Goal: Information Seeking & Learning: Learn about a topic

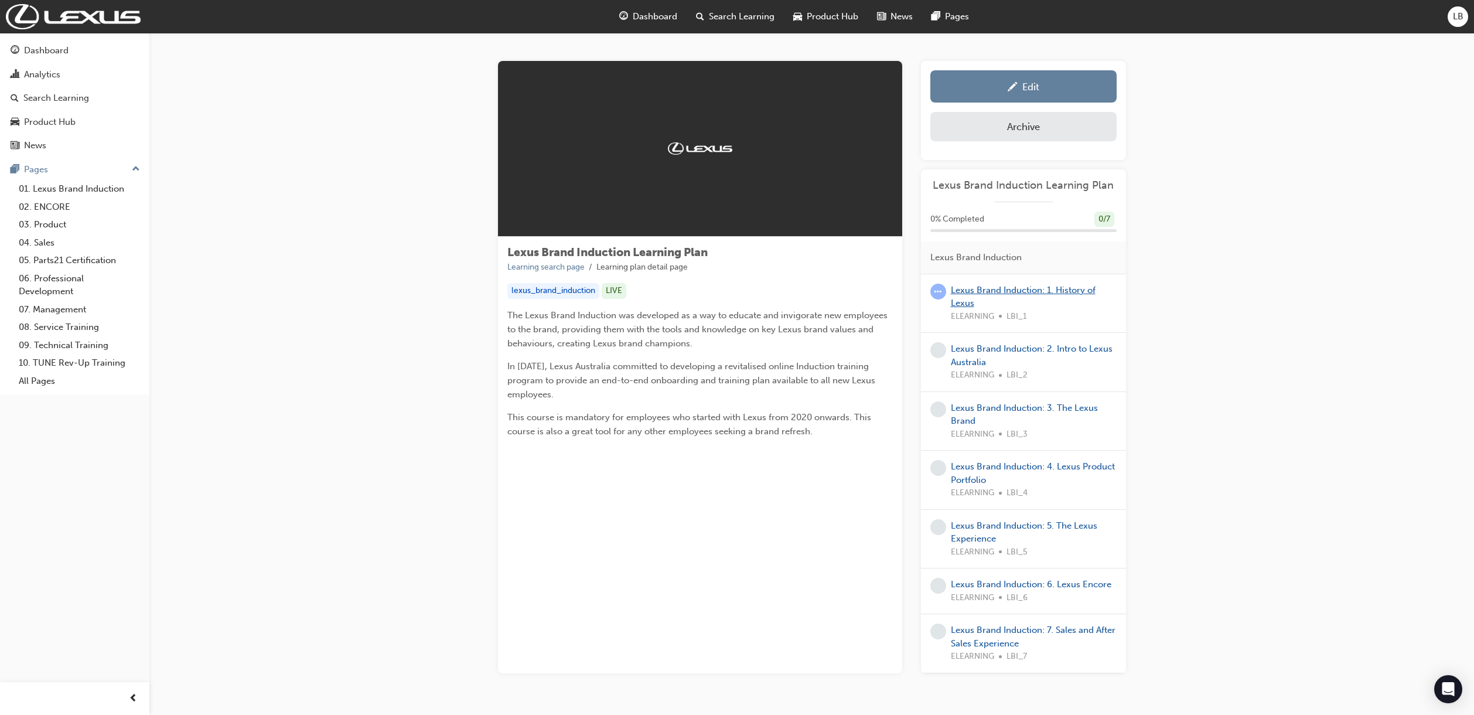
click at [969, 303] on link "Lexus Brand Induction: 1. History of Lexus" at bounding box center [1023, 297] width 145 height 24
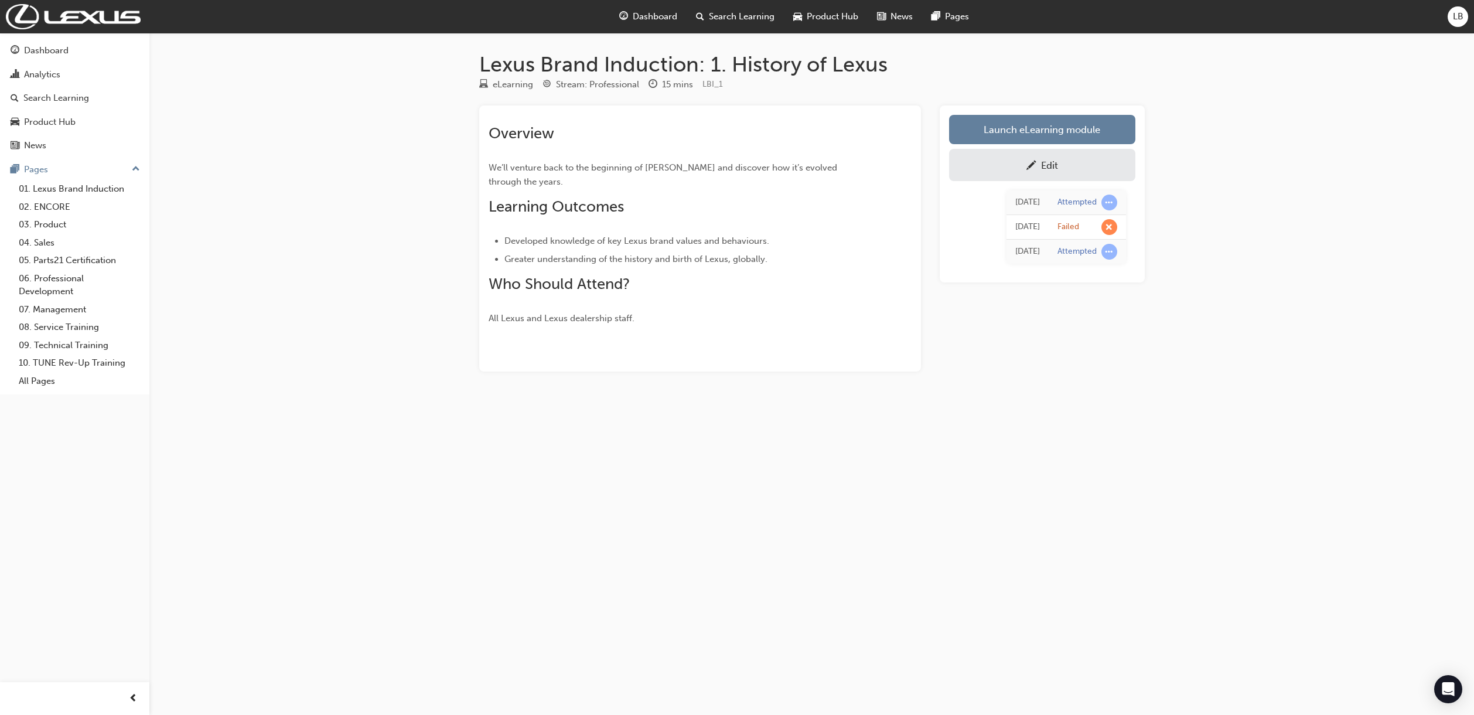
click at [1082, 168] on div "Edit" at bounding box center [1042, 165] width 169 height 15
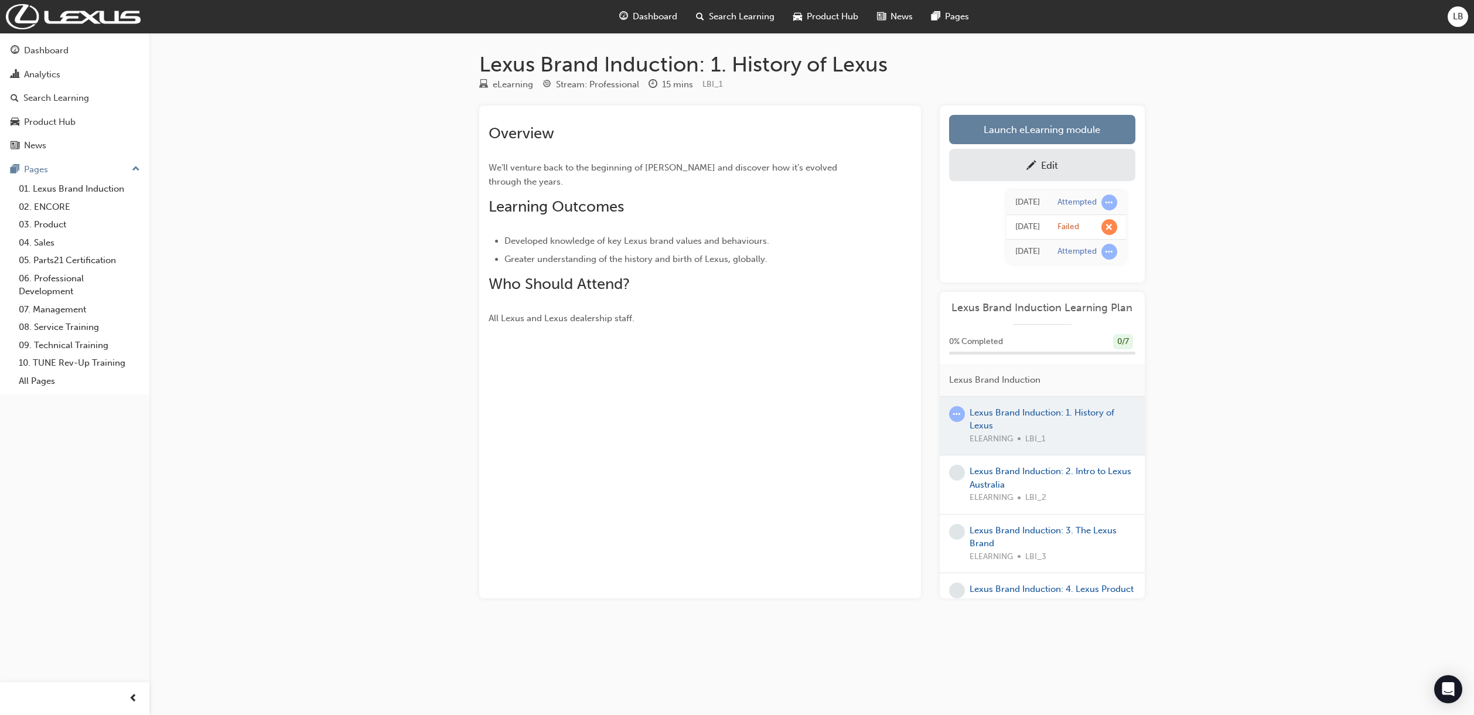
click at [1296, 428] on div "Lexus Brand Induction: 1. History of Lexus eLearning Stream: Professional 15 mi…" at bounding box center [737, 357] width 1474 height 715
click at [1283, 350] on div "Lexus Brand Induction: 1. History of Lexus eLearning Stream: Professional 15 mi…" at bounding box center [737, 357] width 1474 height 715
click at [1208, 281] on div "Lexus Brand Induction: 1. History of Lexus eLearning Stream: Professional 15 mi…" at bounding box center [737, 357] width 1474 height 715
drag, startPoint x: 335, startPoint y: 109, endPoint x: 119, endPoint y: 59, distance: 221.9
click at [334, 109] on div "Lexus Brand Induction: 1. History of Lexus eLearning Stream: Professional 15 mi…" at bounding box center [737, 357] width 1474 height 715
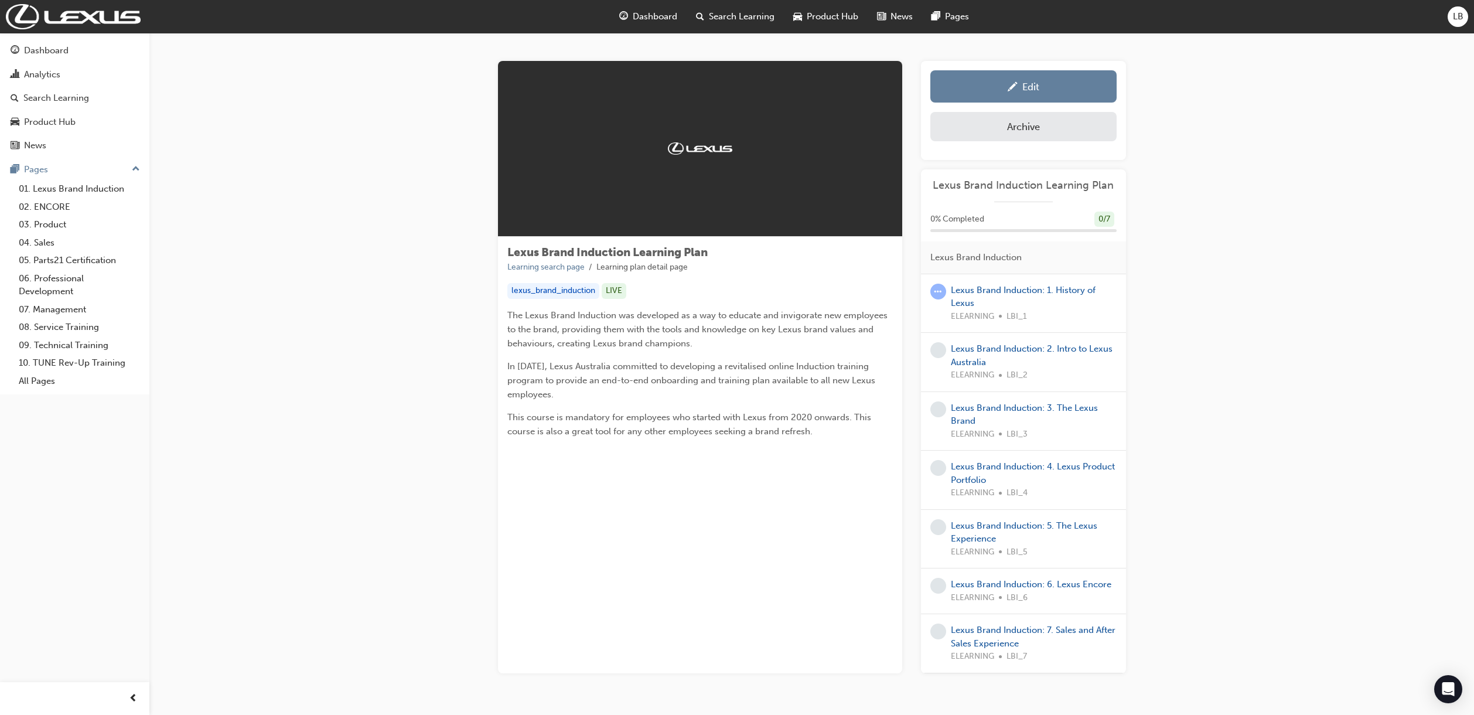
drag, startPoint x: 1375, startPoint y: 481, endPoint x: 1056, endPoint y: 435, distance: 323.2
click at [1375, 482] on div "Lexus Brand Induction Learning Plan Learning search page Learning plan detail p…" at bounding box center [811, 381] width 1324 height 696
click at [959, 358] on link "Lexus Brand Induction: 2. Intro to Lexus Australia" at bounding box center [1032, 355] width 162 height 24
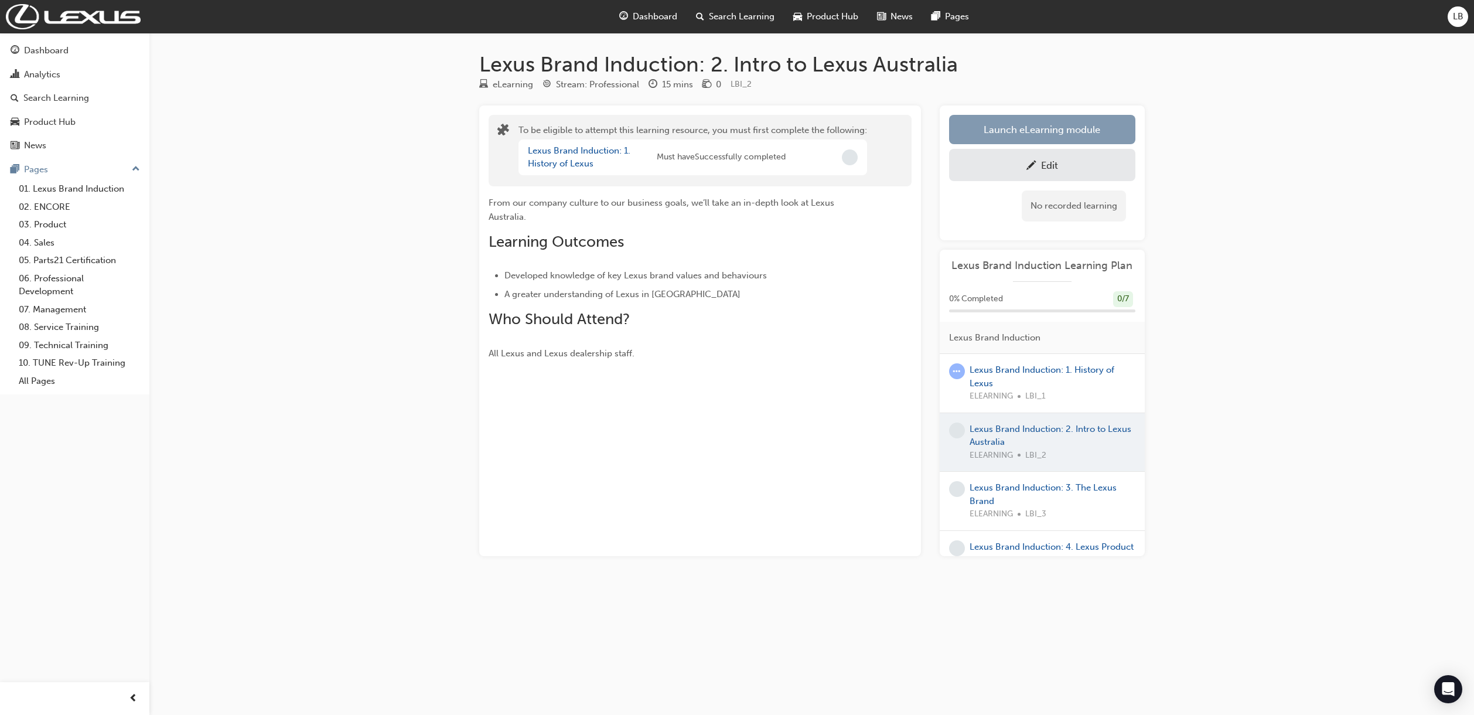
click at [1032, 138] on button "Launch eLearning module" at bounding box center [1042, 129] width 186 height 29
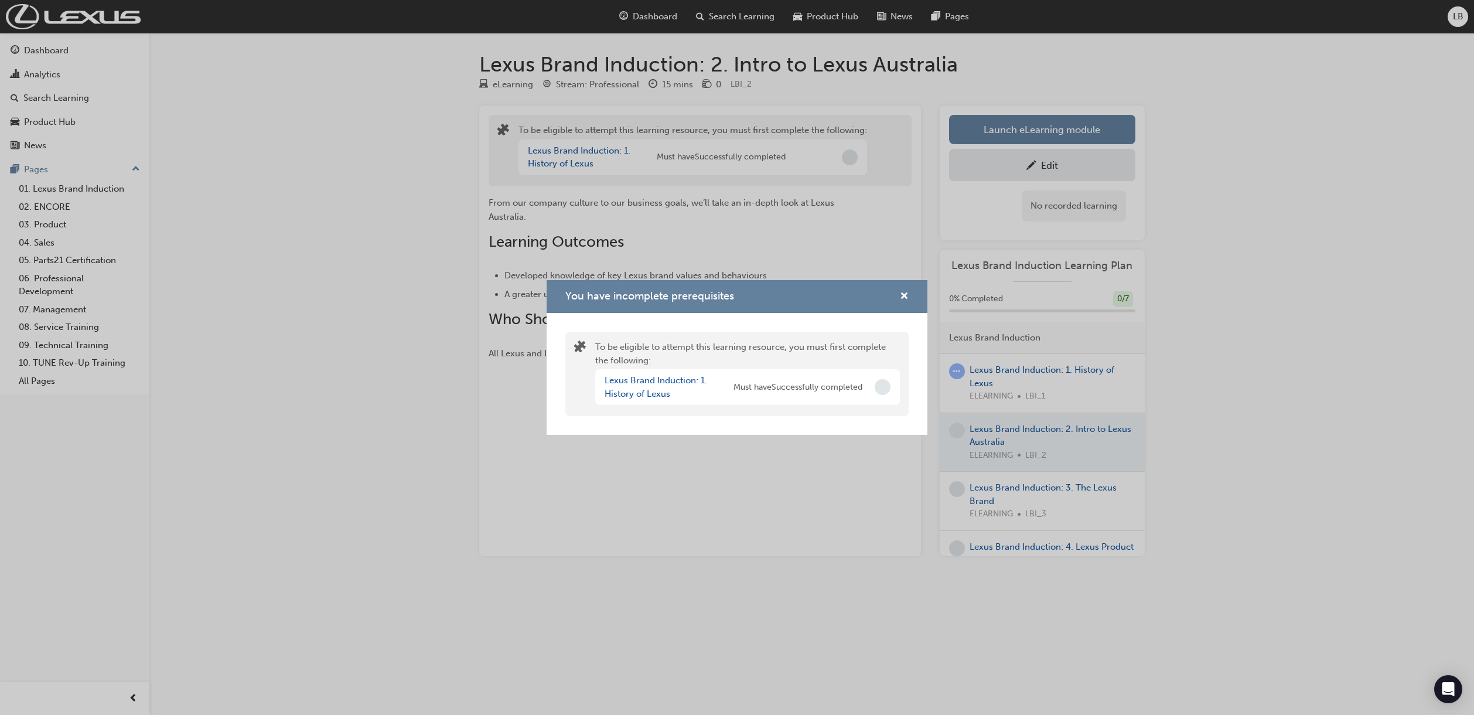
drag, startPoint x: 1276, startPoint y: 317, endPoint x: 918, endPoint y: 403, distance: 368.1
click at [1275, 317] on div "You have incomplete prerequisites To be eligible to attempt this learning resou…" at bounding box center [737, 357] width 1474 height 715
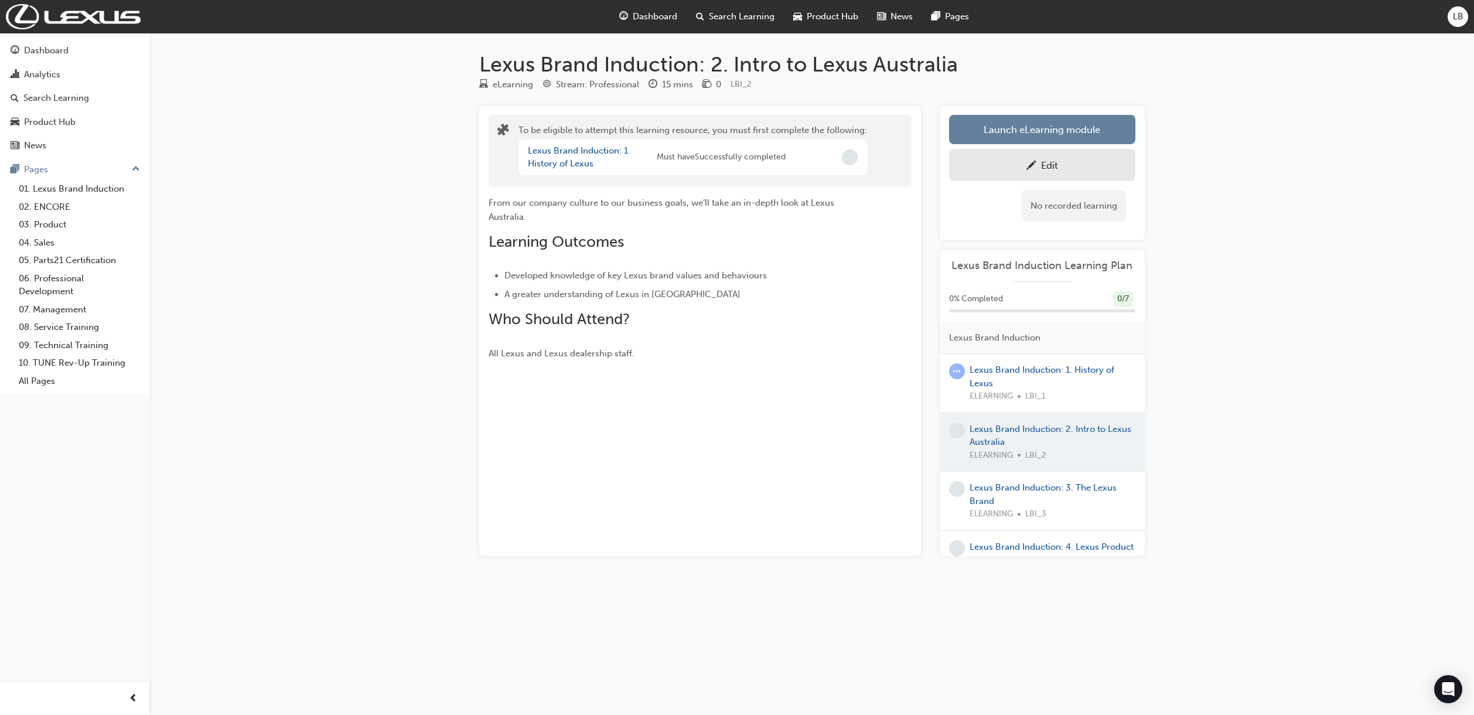
click at [1263, 358] on div "Lexus Brand Induction: 2. Intro to Lexus Australia eLearning Stream: Profession…" at bounding box center [737, 357] width 1474 height 715
drag, startPoint x: 1217, startPoint y: 243, endPoint x: 1246, endPoint y: 259, distance: 34.1
click at [1217, 243] on div "Lexus Brand Induction: 2. Intro to Lexus Australia eLearning Stream: Profession…" at bounding box center [737, 357] width 1474 height 715
click at [1285, 210] on div "Lexus Brand Induction: 2. Intro to Lexus Australia eLearning Stream: Profession…" at bounding box center [737, 357] width 1474 height 715
click at [1043, 127] on button "Launch eLearning module" at bounding box center [1042, 129] width 186 height 29
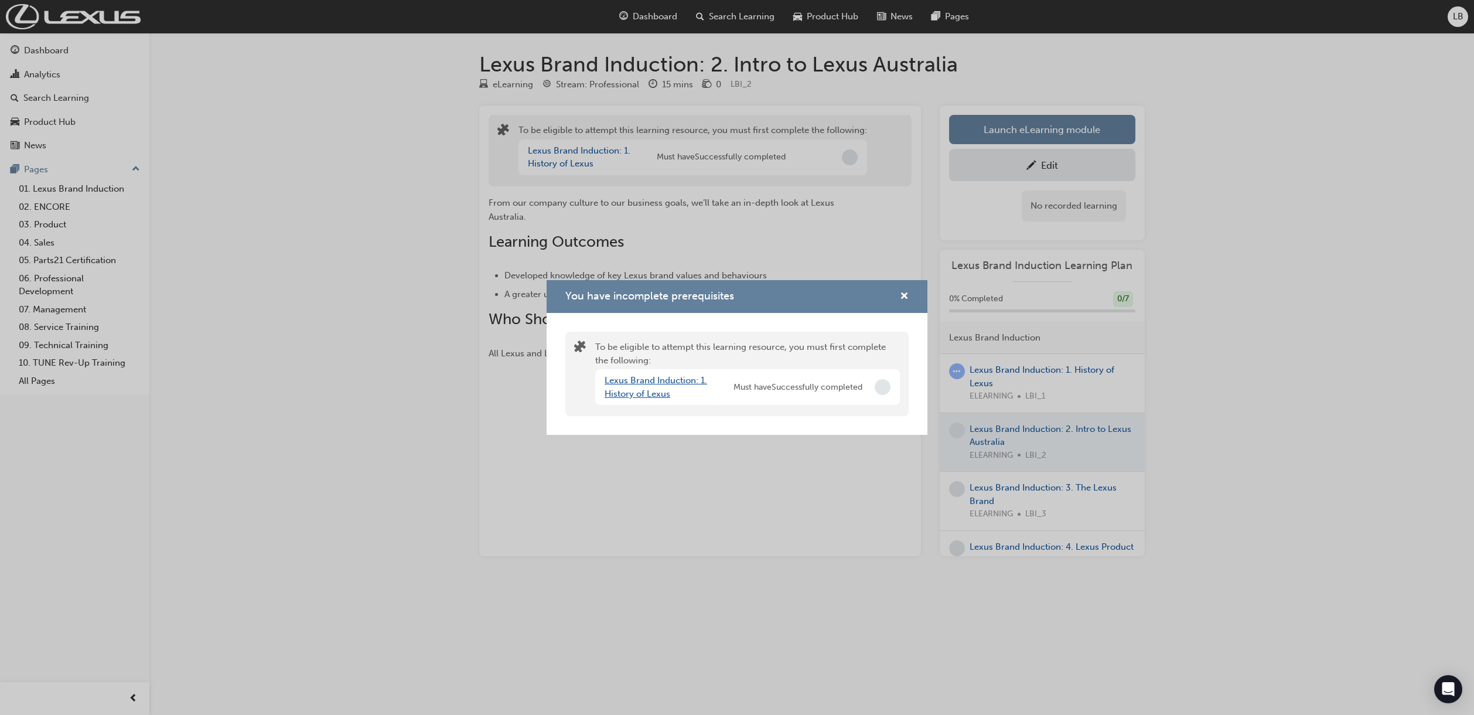
click at [639, 395] on link "Lexus Brand Induction: 1. History of Lexus" at bounding box center [655, 387] width 103 height 24
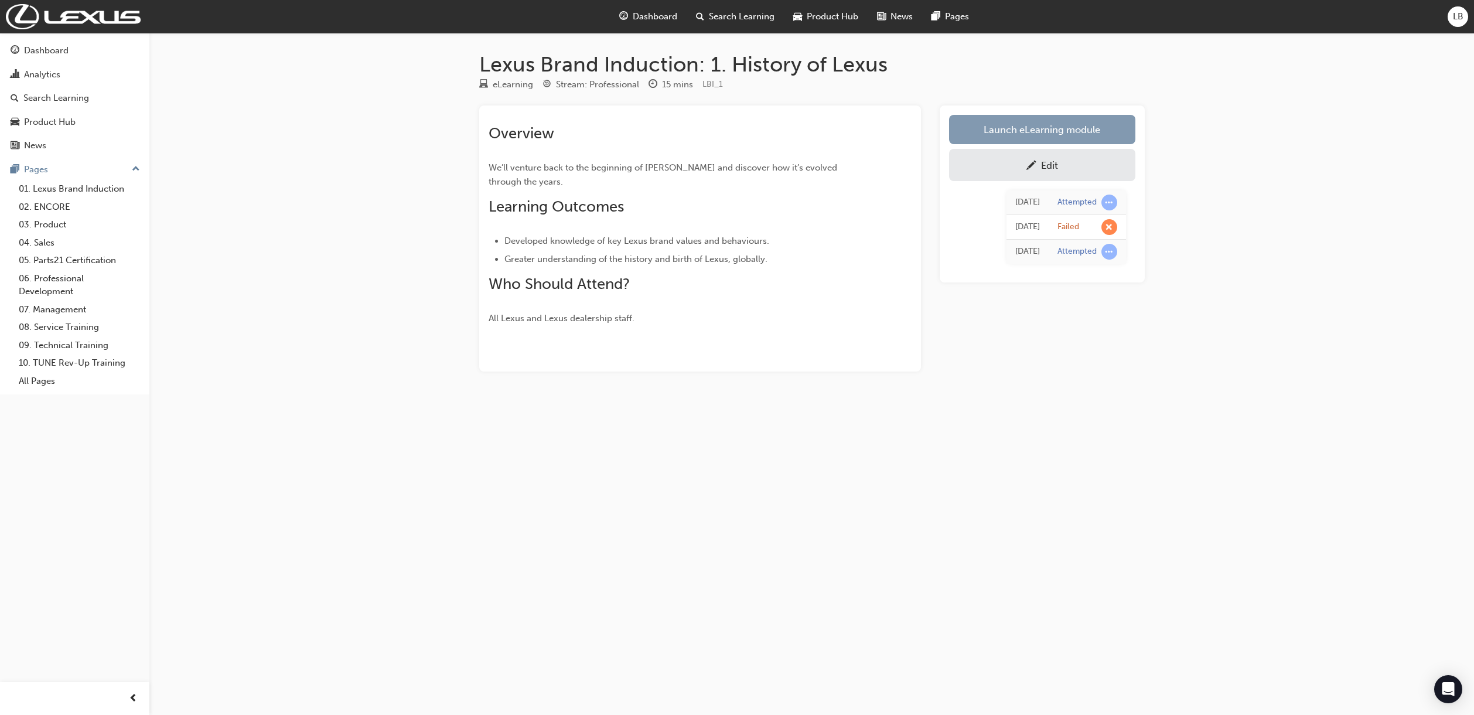
click at [1095, 138] on link "Launch eLearning module" at bounding box center [1042, 129] width 186 height 29
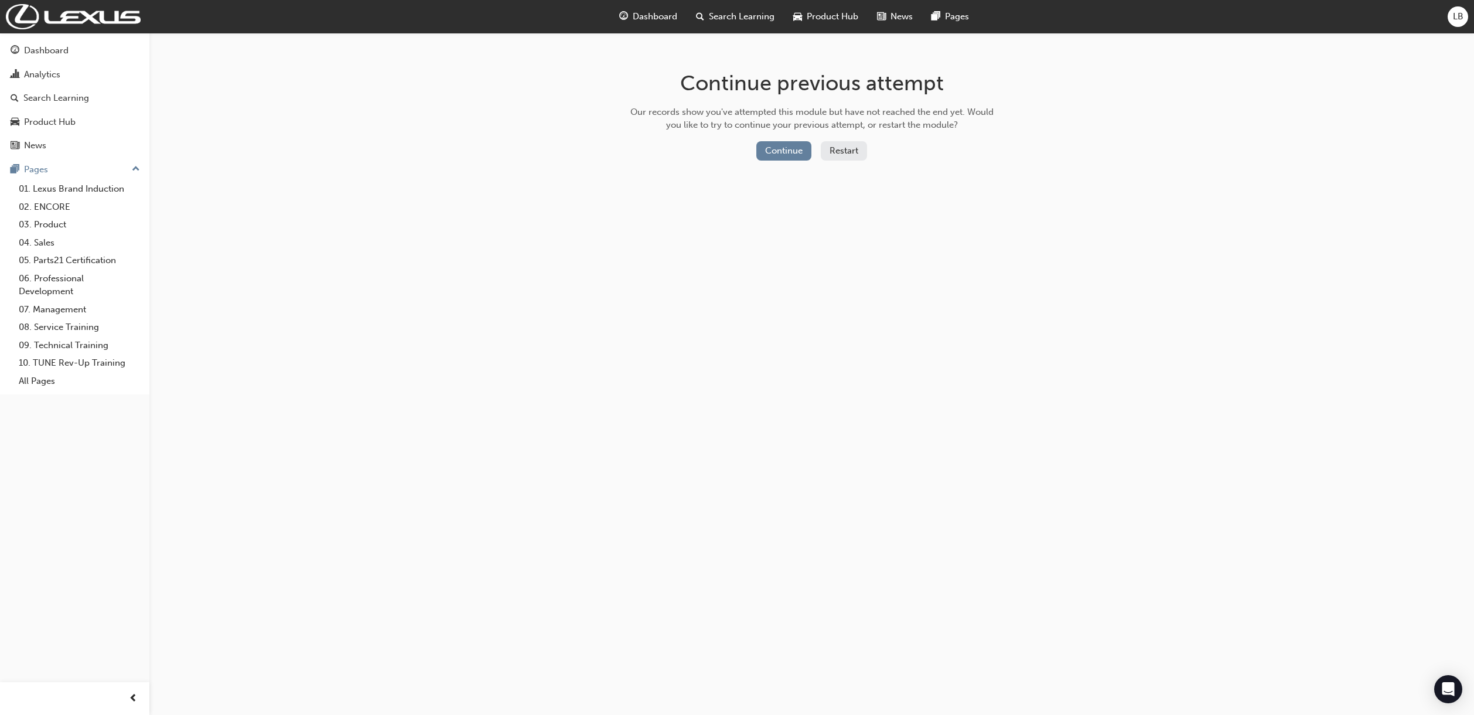
click at [841, 151] on button "Restart" at bounding box center [844, 150] width 46 height 19
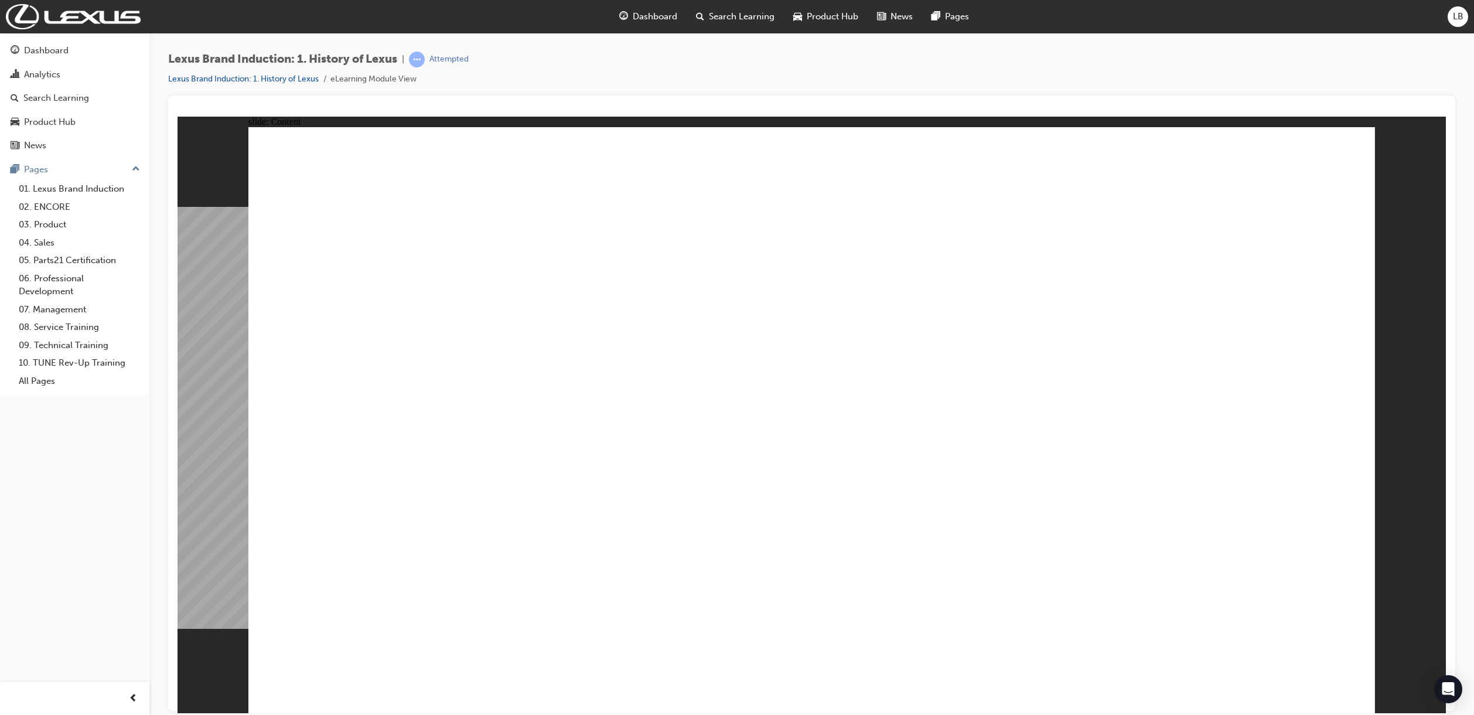
type input "0"
type input "3"
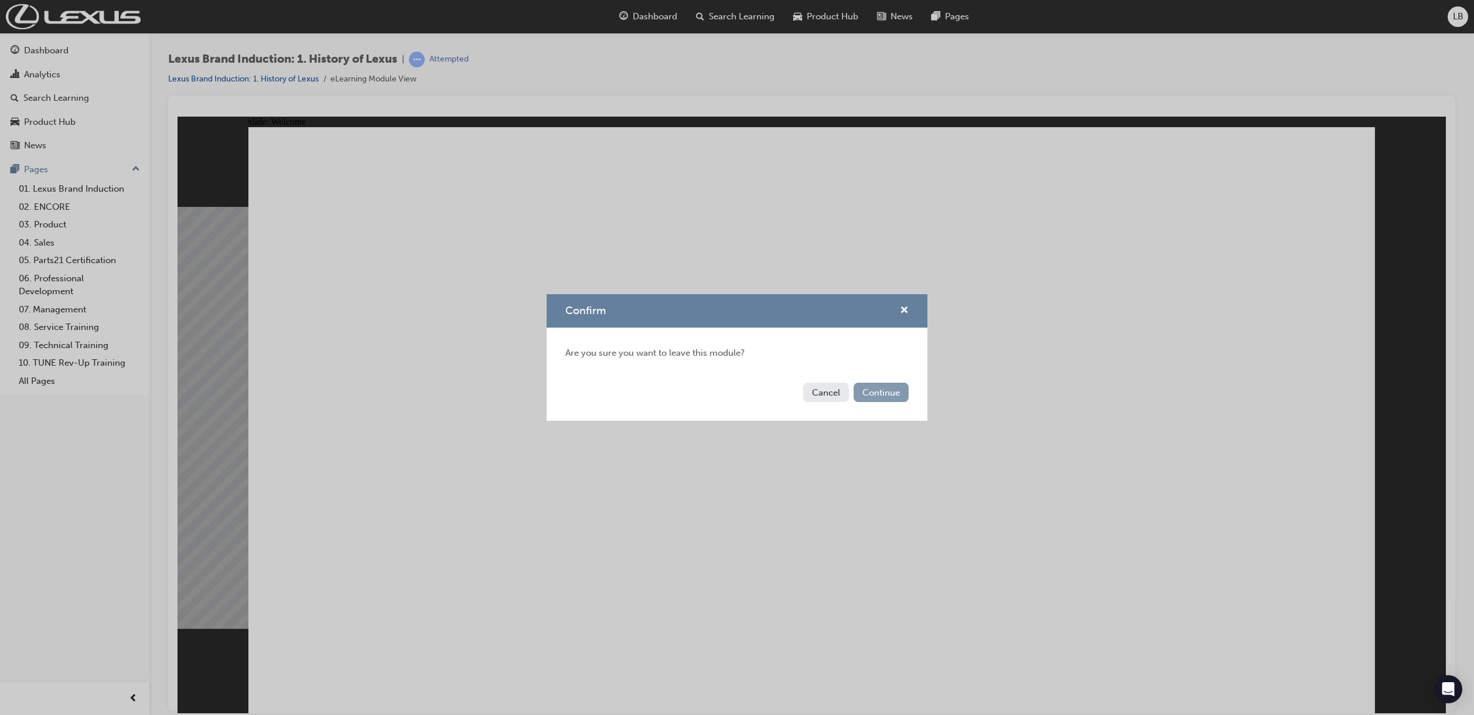
click at [879, 392] on button "Continue" at bounding box center [880, 391] width 55 height 19
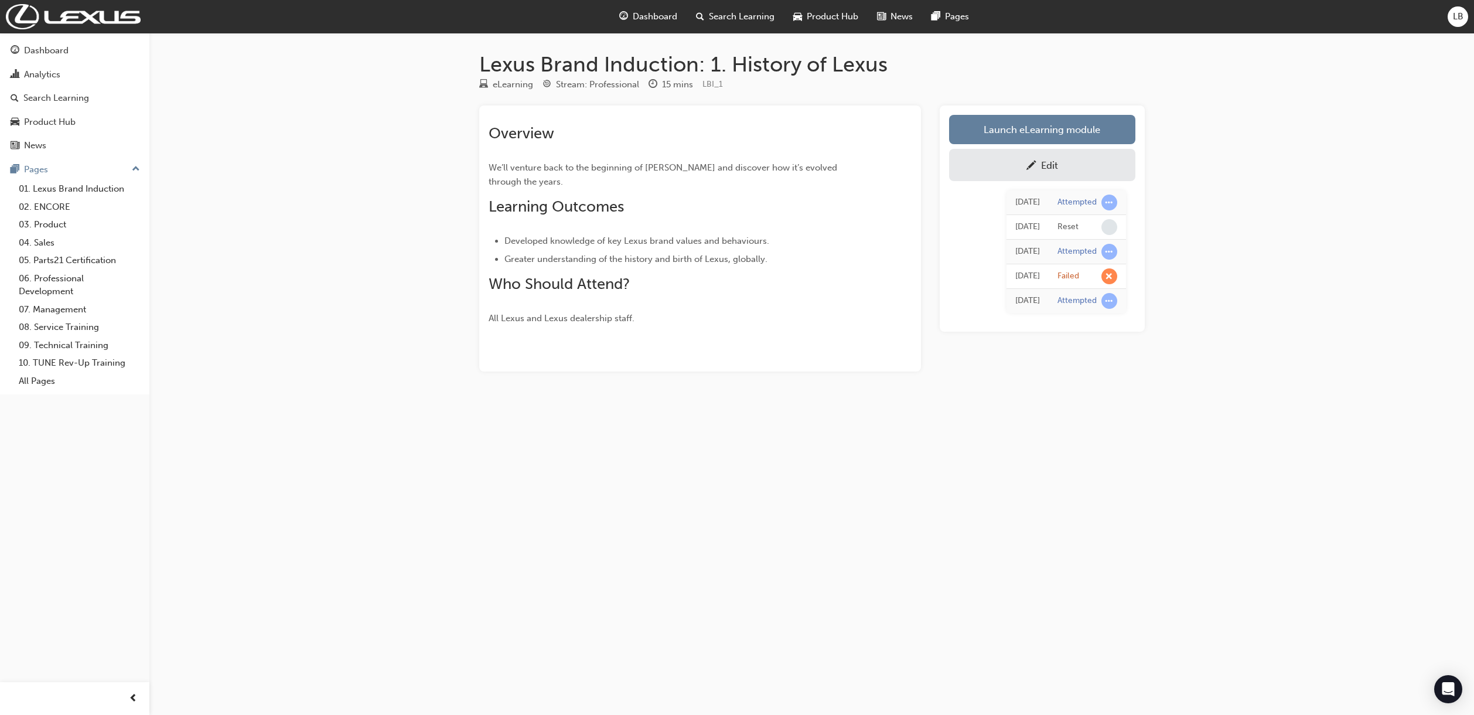
click at [896, 514] on div "Lexus Brand Induction: 1. History of Lexus eLearning Stream: Professional 15 mi…" at bounding box center [737, 357] width 1474 height 715
click at [1087, 463] on div "Lexus Brand Induction: 1. History of Lexus eLearning Stream: Professional 15 mi…" at bounding box center [737, 357] width 1474 height 715
click at [1088, 160] on div "Edit" at bounding box center [1042, 165] width 169 height 15
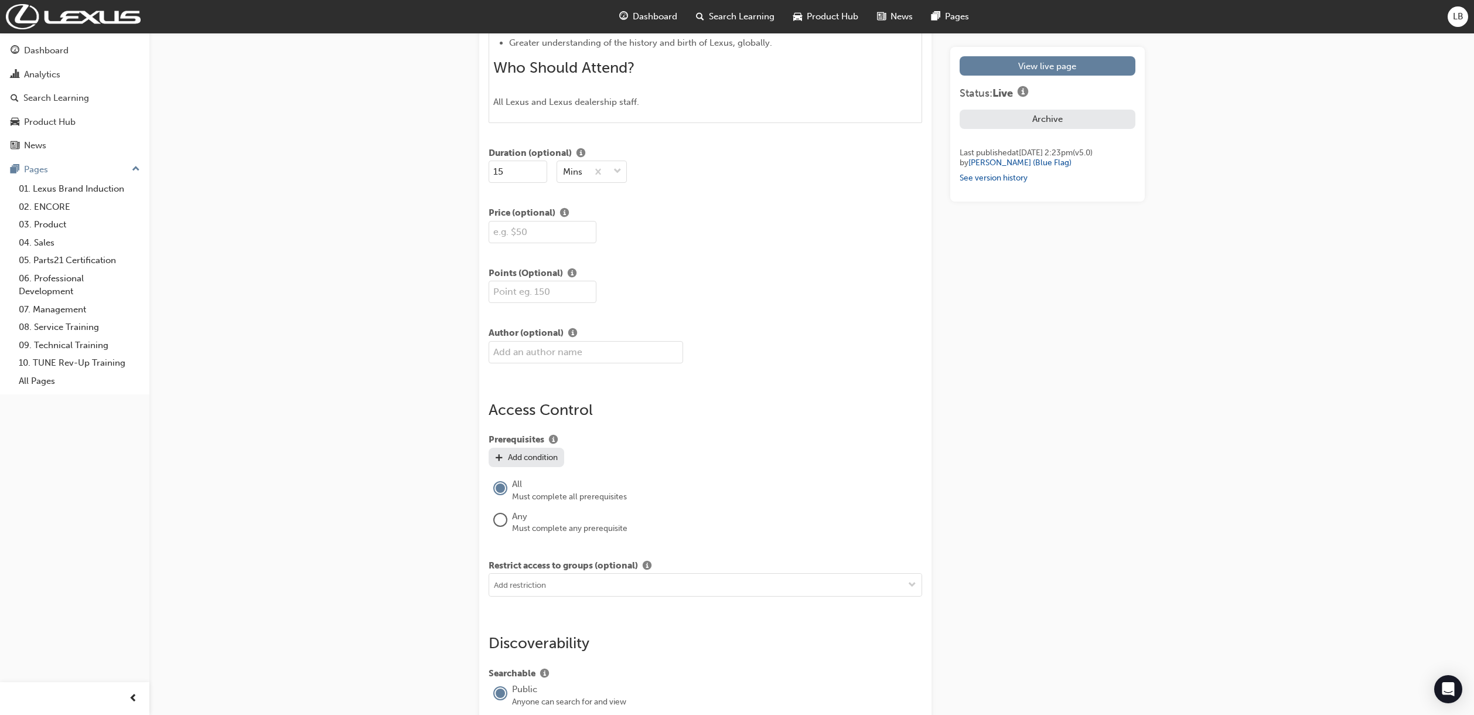
scroll to position [498, 0]
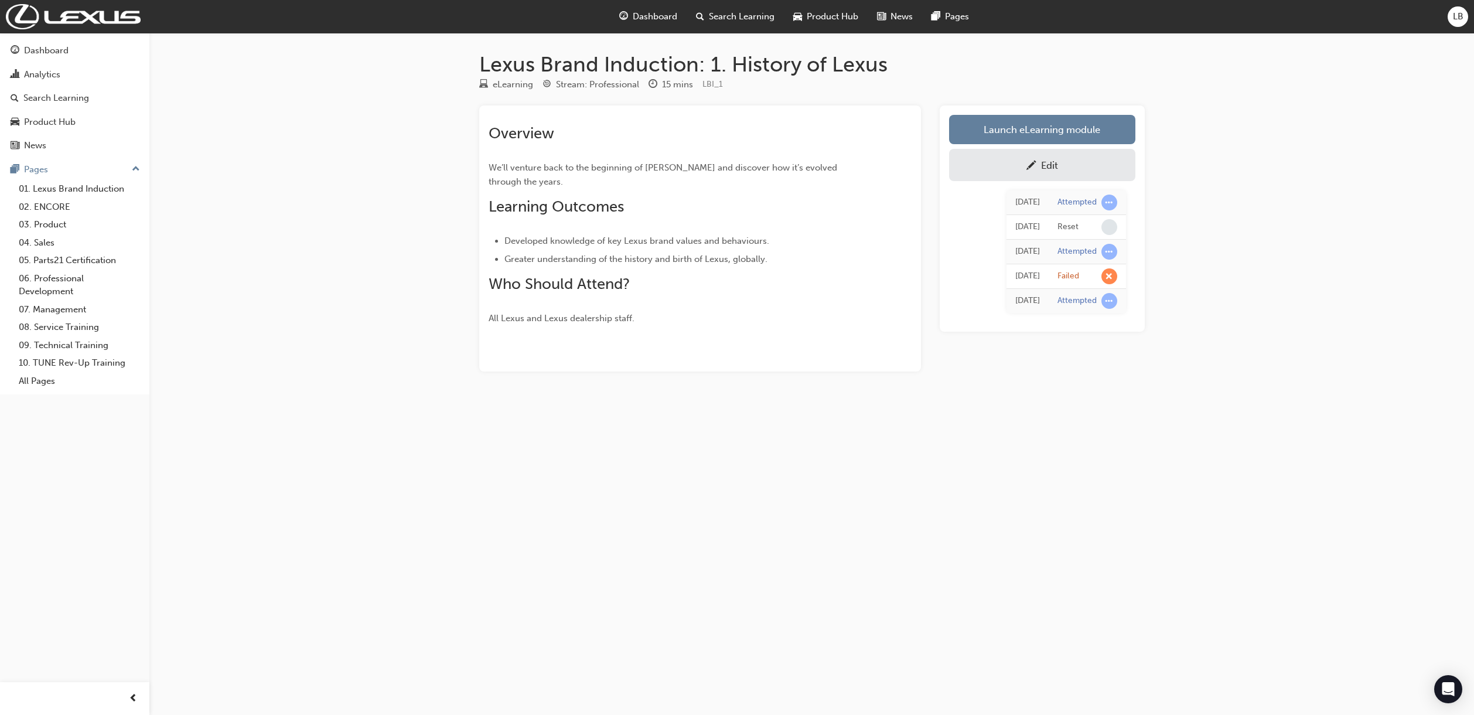
click at [718, 24] on div "Search Learning" at bounding box center [735, 17] width 97 height 24
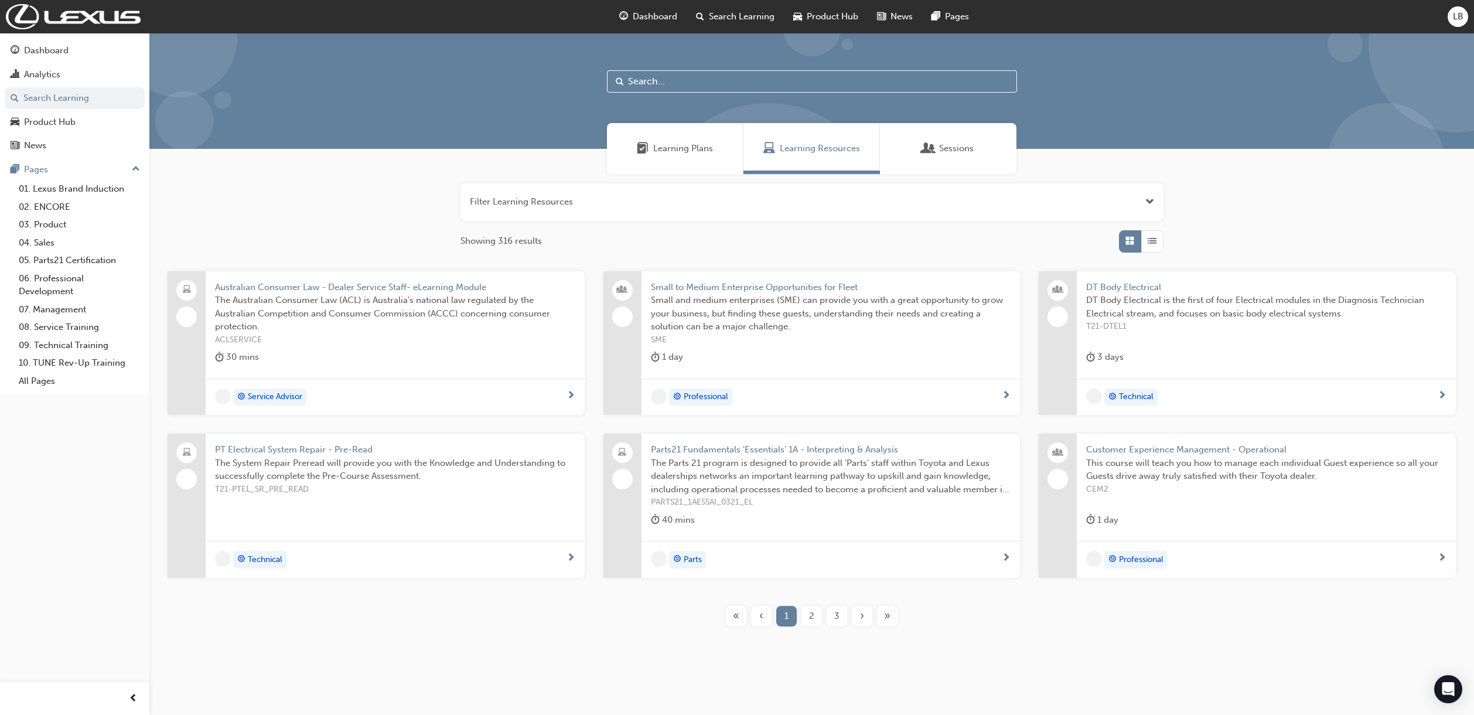
click at [681, 82] on input "text" at bounding box center [812, 81] width 410 height 22
type input "brand"
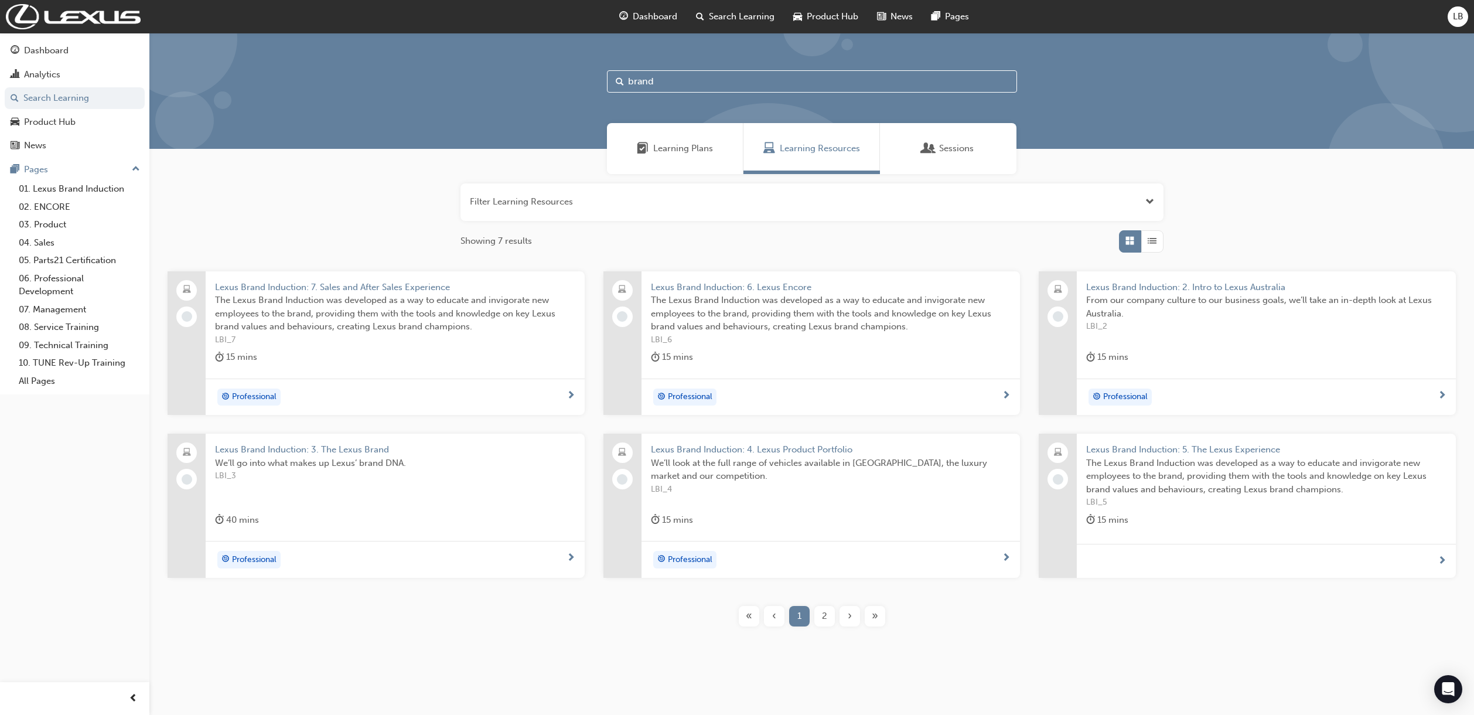
click at [1217, 449] on span "Lexus Brand Induction: 5. The Lexus Experience" at bounding box center [1266, 449] width 360 height 13
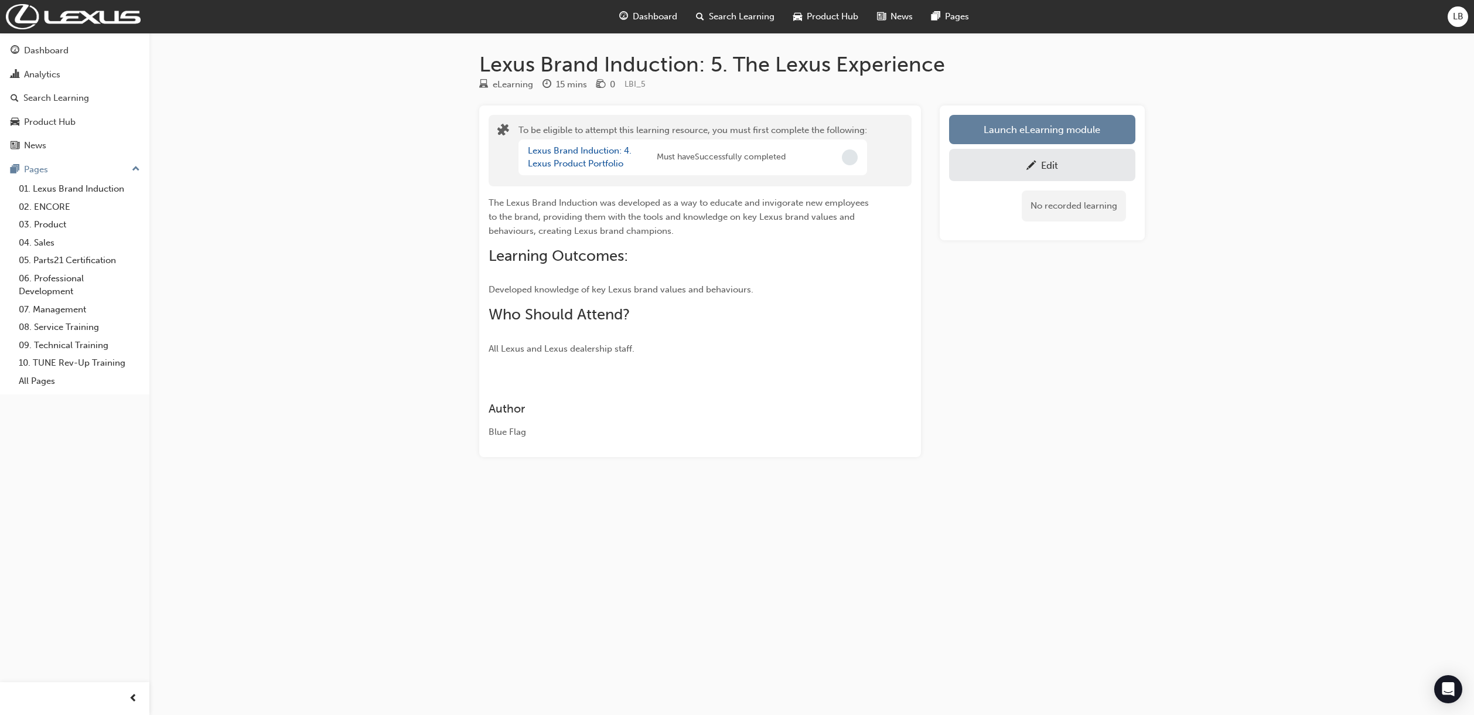
click at [1095, 156] on link "Edit" at bounding box center [1042, 165] width 186 height 32
click at [1164, 365] on div "Lexus Brand Induction: 5. The Lexus Experience eLearning 15 mins 0 LBI_5 To be …" at bounding box center [737, 357] width 1474 height 715
drag, startPoint x: 259, startPoint y: 566, endPoint x: 257, endPoint y: 584, distance: 17.7
click at [259, 566] on div "Lexus Brand Induction: 5. The Lexus Experience eLearning 15 mins 0 LBI_5 To be …" at bounding box center [737, 357] width 1474 height 715
drag, startPoint x: 186, startPoint y: 485, endPoint x: 190, endPoint y: 513, distance: 27.8
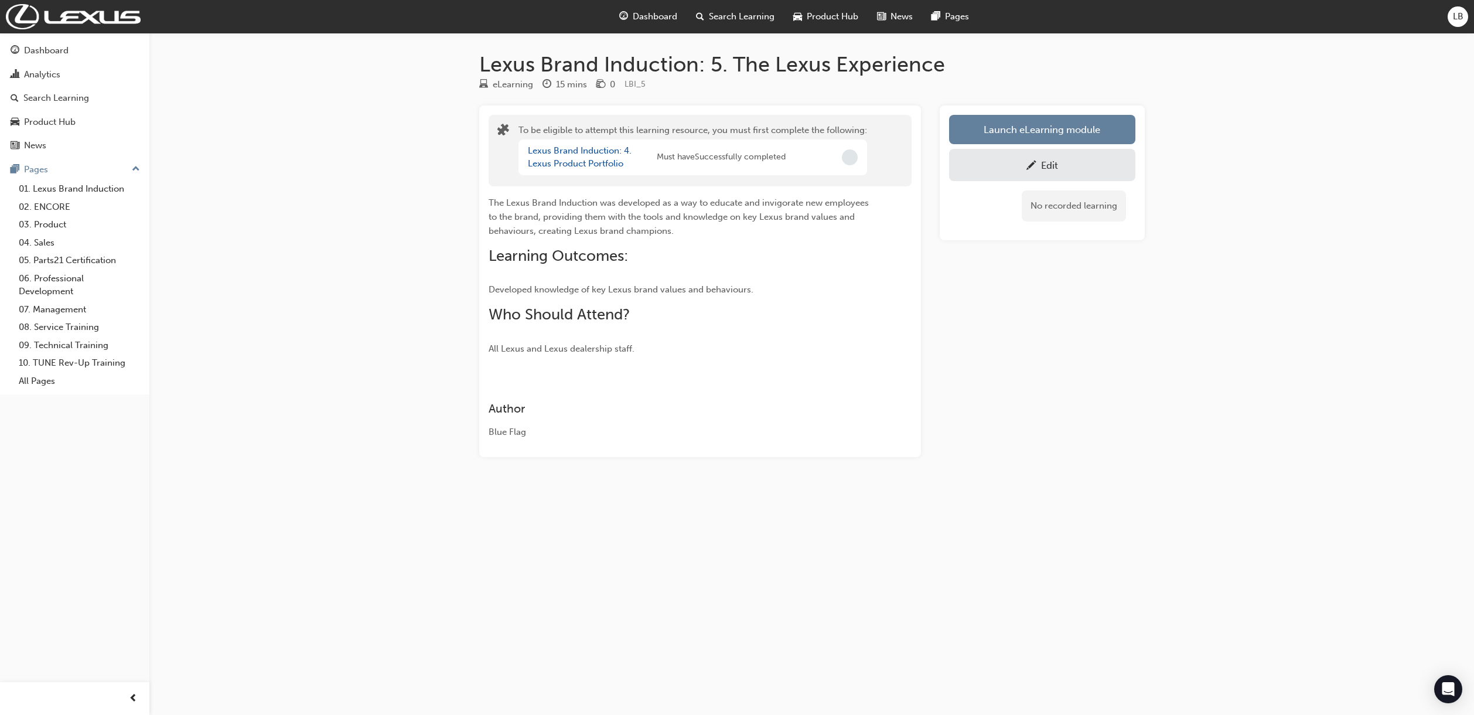
click at [186, 486] on div "Lexus Brand Induction: 5. The Lexus Experience eLearning 15 mins 0 LBI_5 To be …" at bounding box center [737, 357] width 1474 height 715
click at [741, 16] on span "Search Learning" at bounding box center [742, 16] width 66 height 13
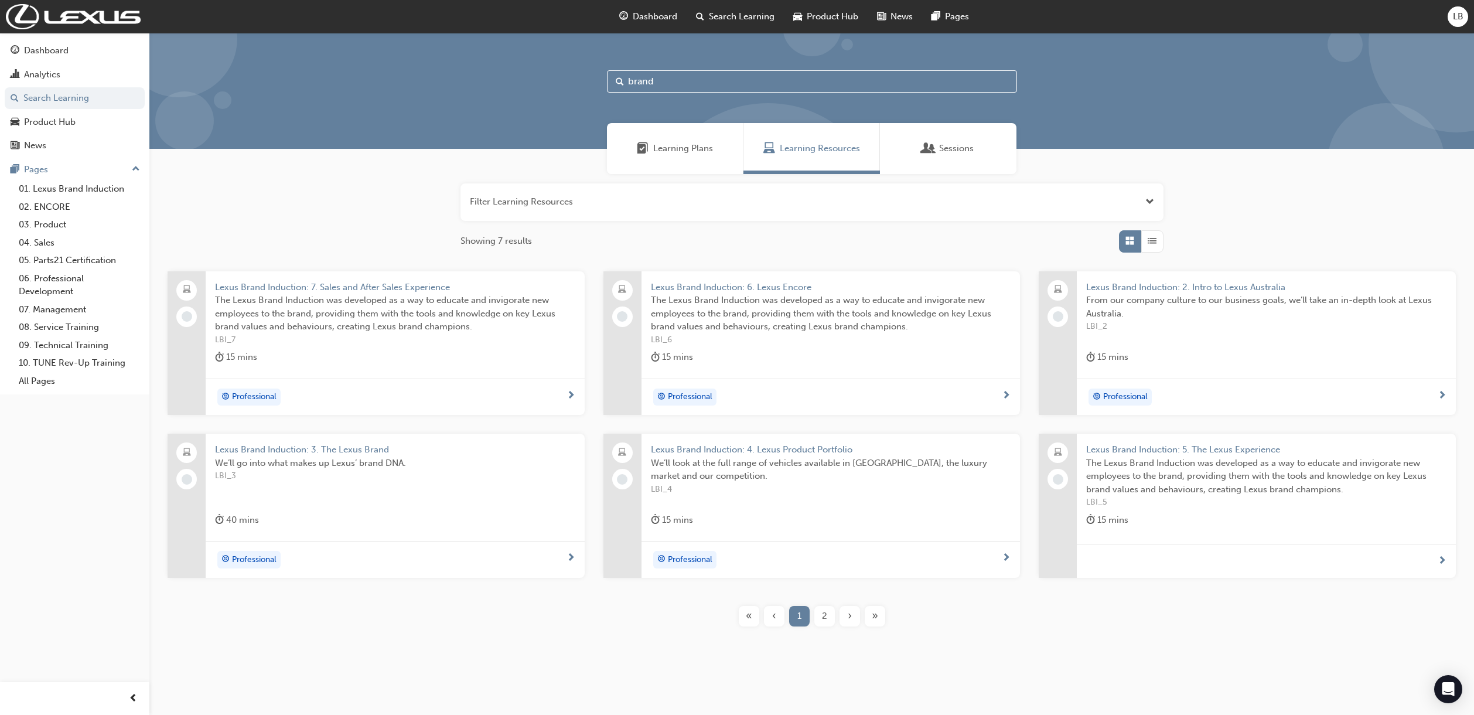
click at [691, 83] on input "brand" at bounding box center [812, 81] width 410 height 22
click at [1231, 638] on div "Lexus Brand Induction: 7. Sales and After Sales Experience The Lexus Brand Indu…" at bounding box center [811, 458] width 1287 height 374
click at [819, 613] on div "2" at bounding box center [824, 616] width 21 height 21
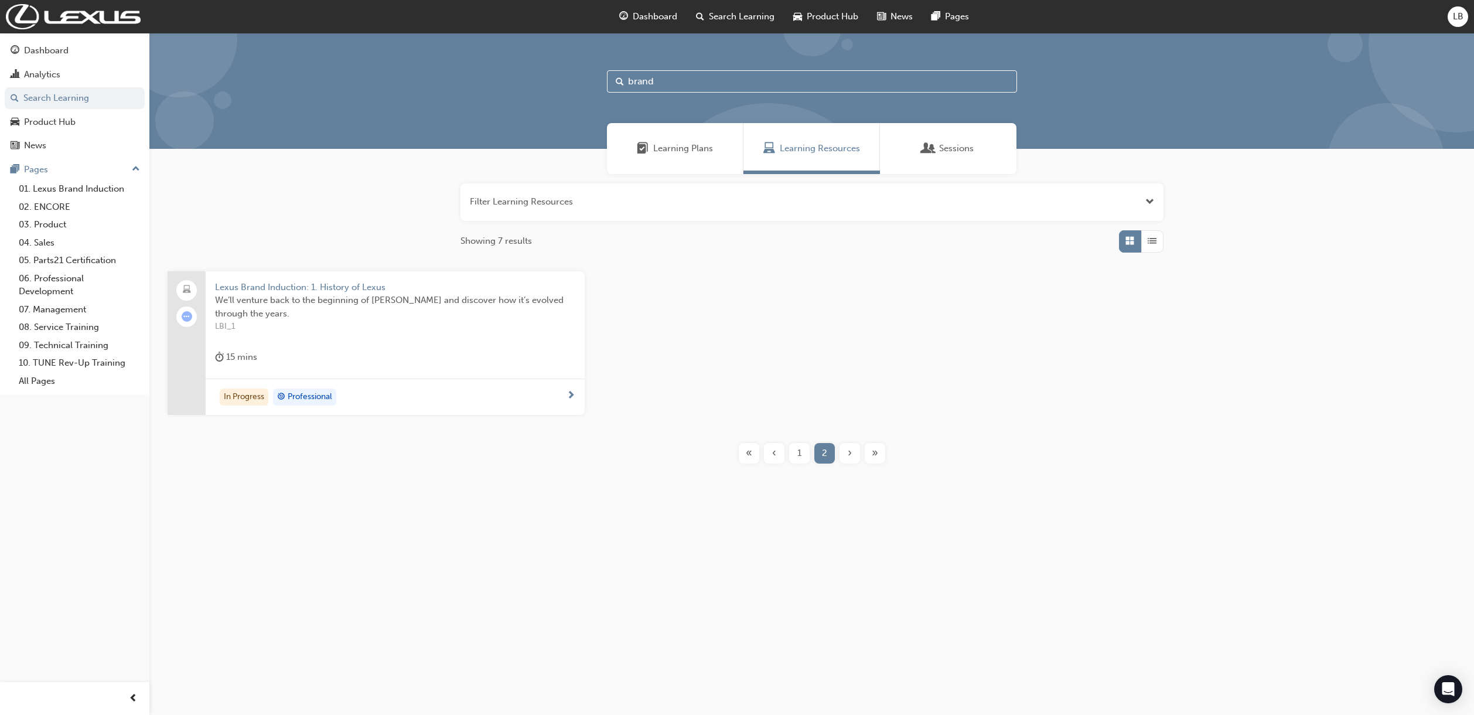
click at [432, 295] on span "We’ll venture back to the beginning of [PERSON_NAME] and discover how it’s evol…" at bounding box center [395, 306] width 360 height 26
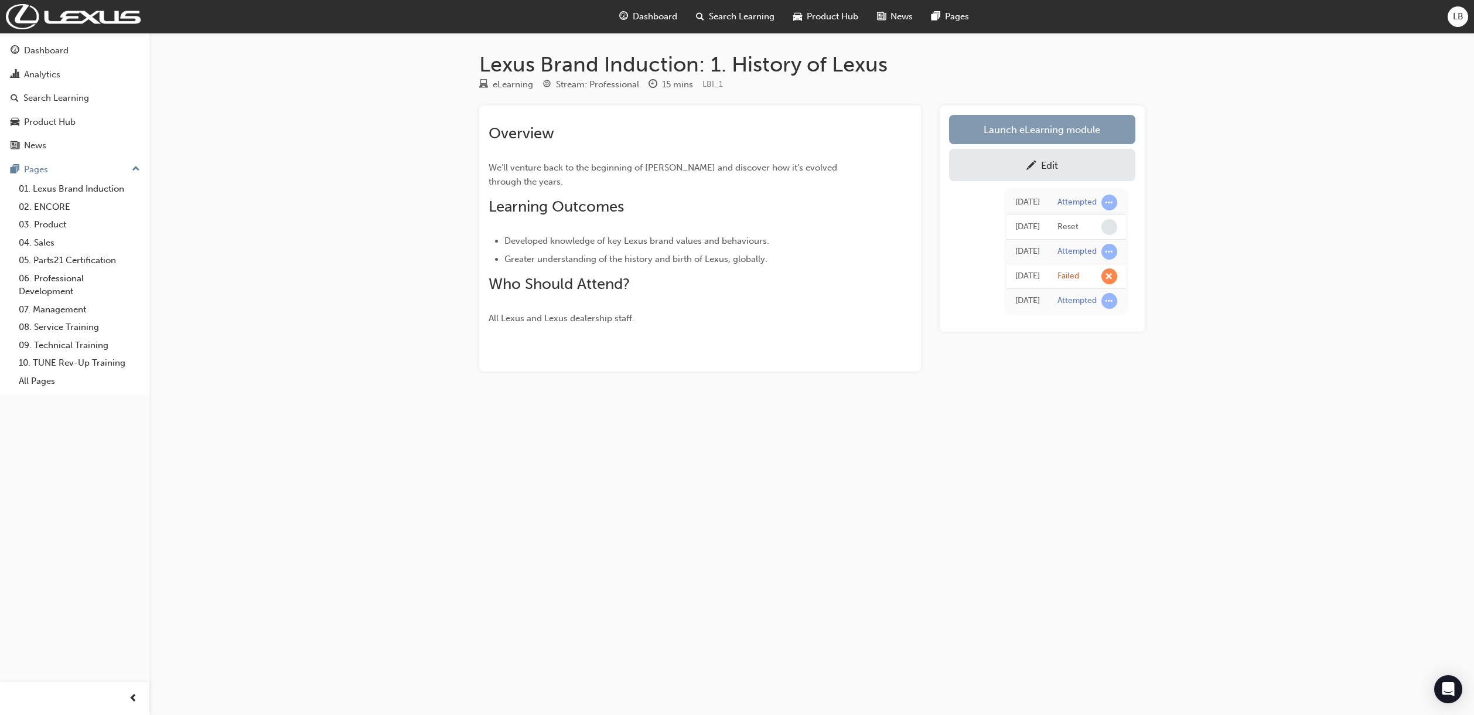
click at [1065, 129] on link "Launch eLearning module" at bounding box center [1042, 129] width 186 height 29
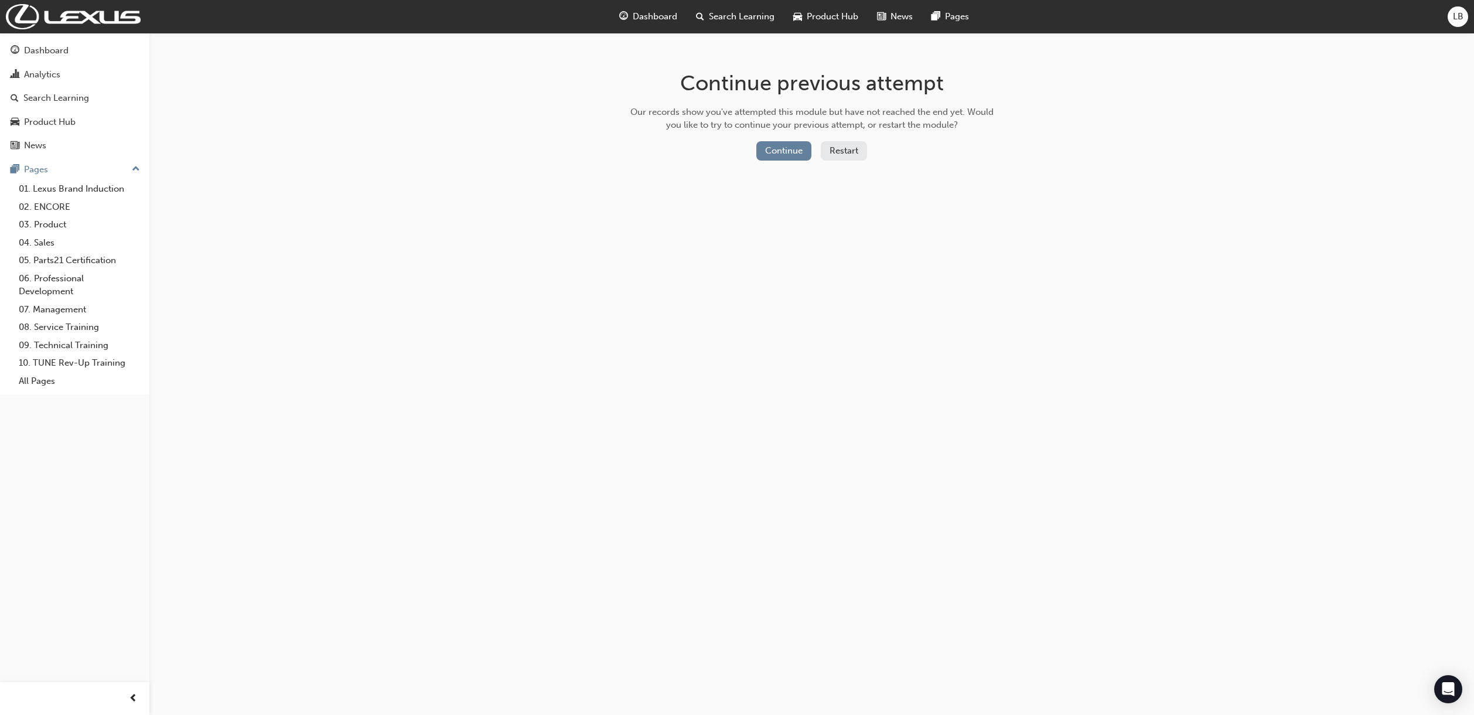
click at [828, 148] on button "Restart" at bounding box center [844, 150] width 46 height 19
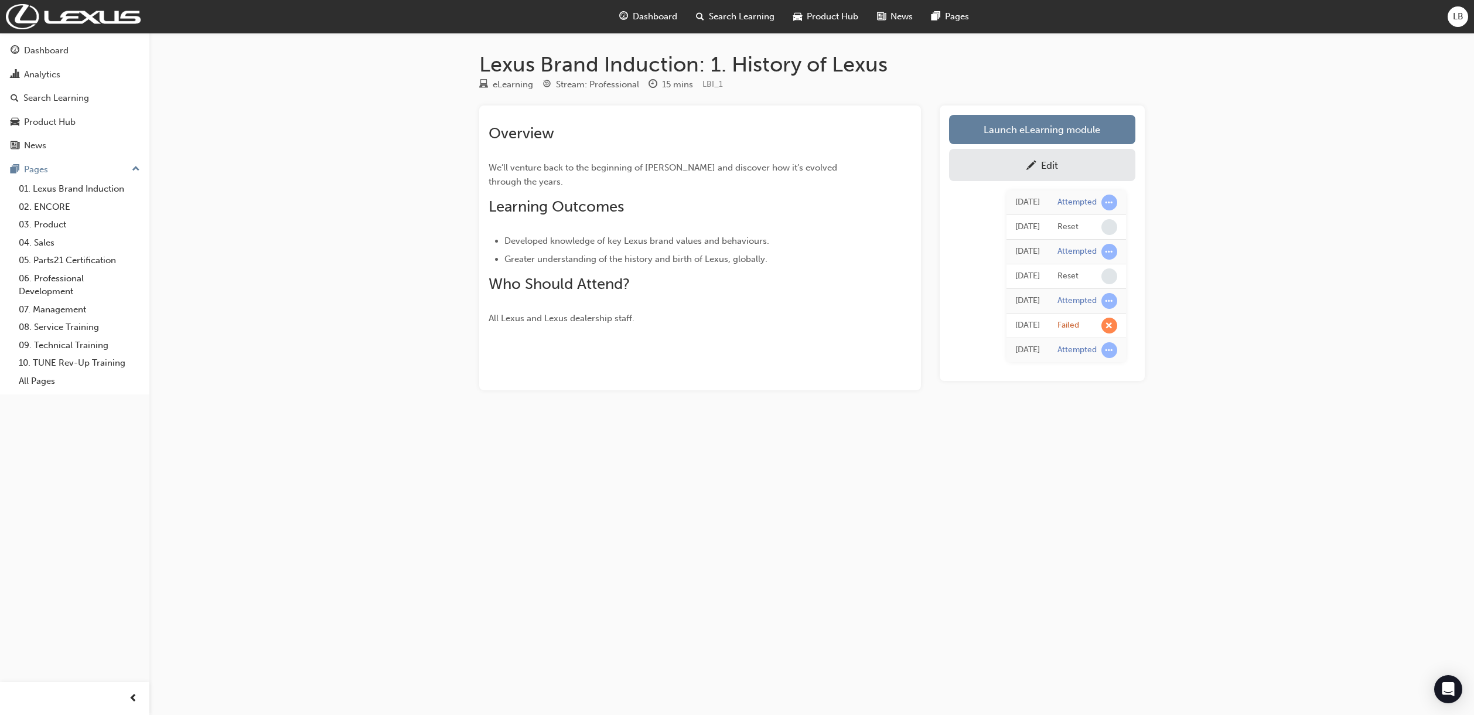
click at [538, 578] on div "Lexus Brand Induction: 1. History of Lexus eLearning Stream: Professional 15 mi…" at bounding box center [737, 357] width 1474 height 715
click at [428, 244] on div "Lexus Brand Induction: 1. History of Lexus eLearning Stream: Professional 15 mi…" at bounding box center [737, 357] width 1474 height 715
click at [371, 210] on div "Lexus Brand Induction: 1. History of Lexus eLearning Stream: Professional 15 mi…" at bounding box center [737, 357] width 1474 height 715
click at [381, 174] on div "Lexus Brand Induction: 1. History of Lexus eLearning Stream: Professional 15 mi…" at bounding box center [737, 357] width 1474 height 715
click at [345, 181] on div "Lexus Brand Induction: 1. History of Lexus eLearning Stream: Professional 15 mi…" at bounding box center [737, 357] width 1474 height 715
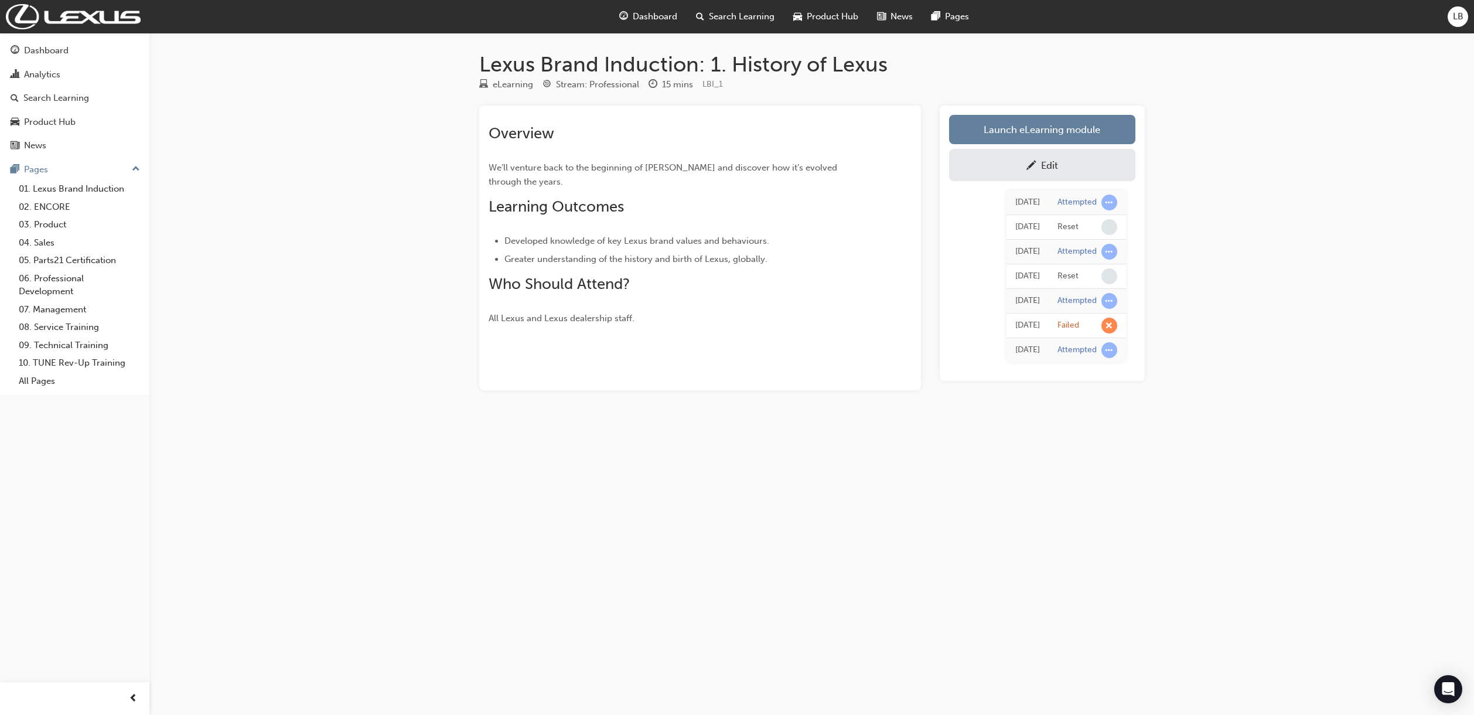
click at [737, 19] on span "Search Learning" at bounding box center [742, 16] width 66 height 13
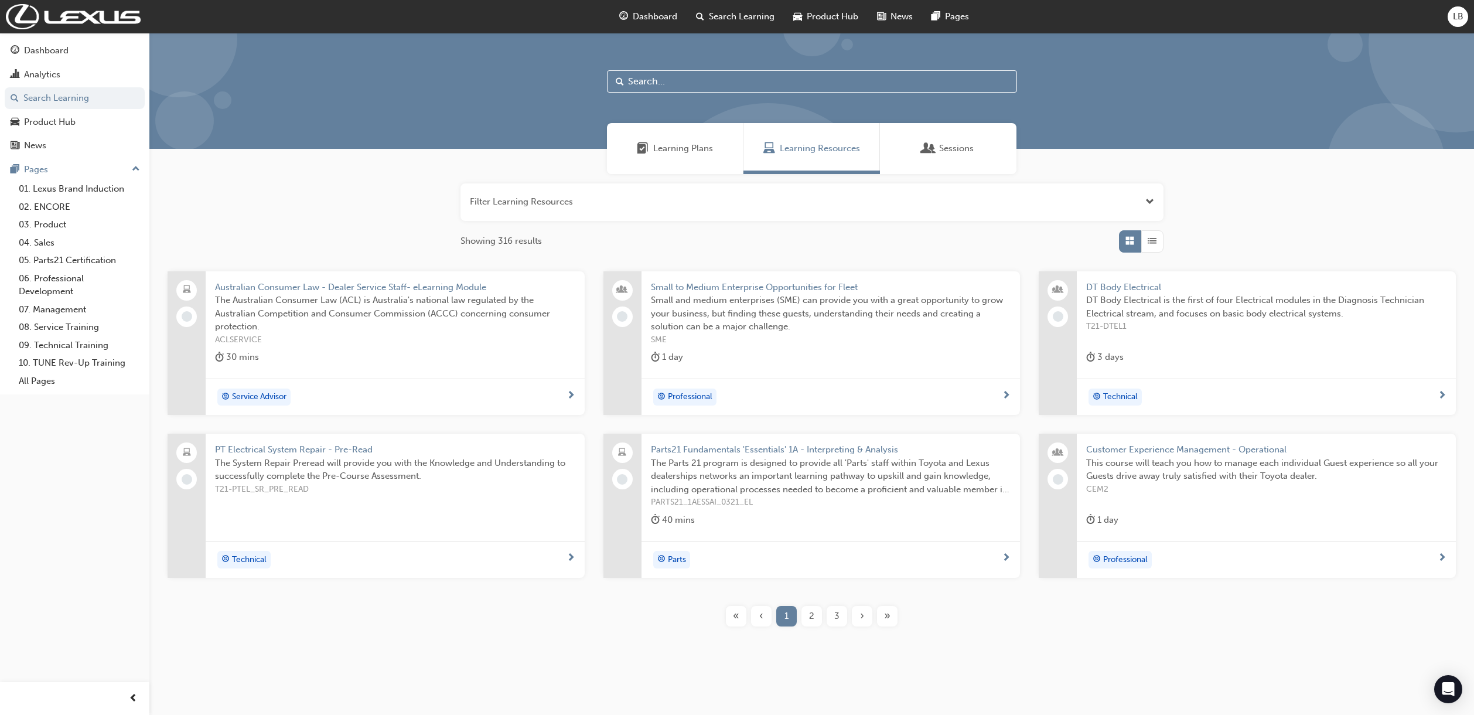
click at [671, 89] on input "text" at bounding box center [812, 81] width 410 height 22
type input "brand"
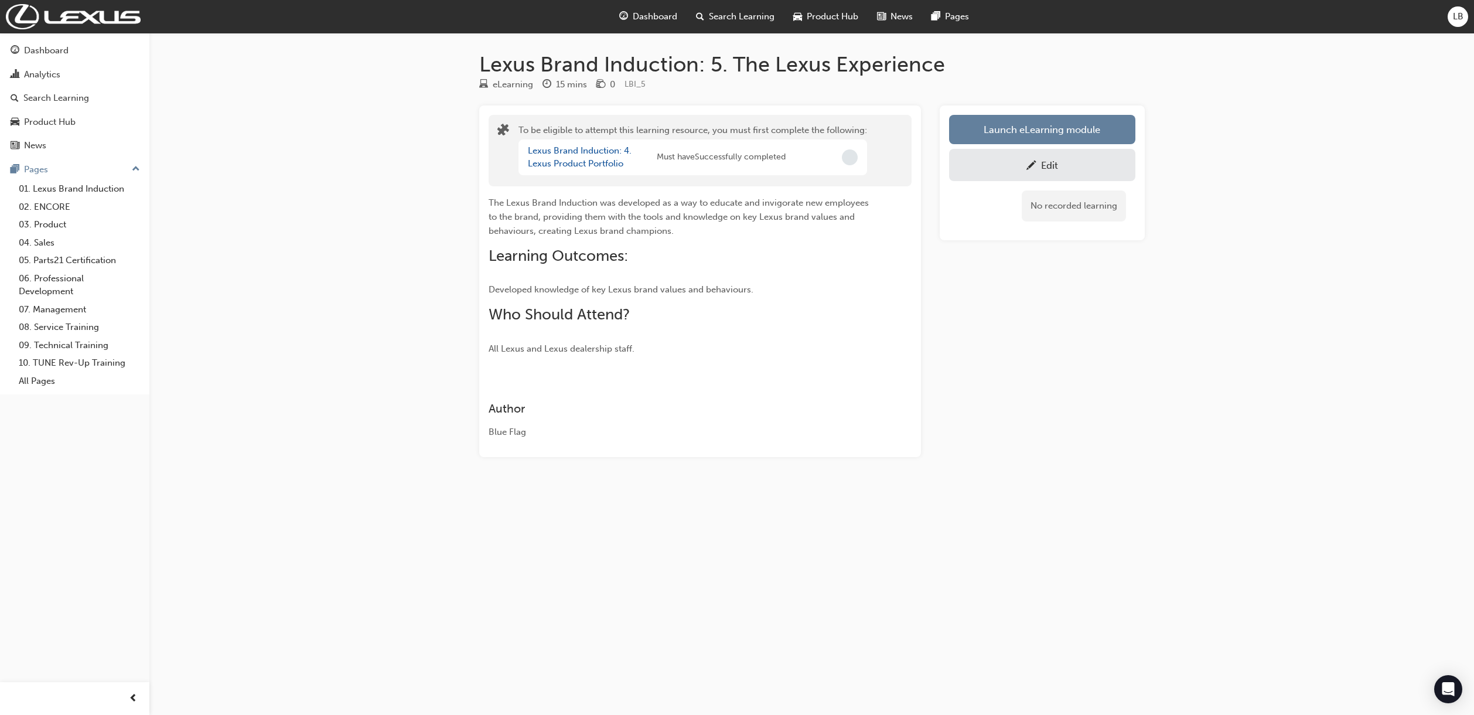
click at [1069, 463] on div "Lexus Brand Induction: 5. The Lexus Experience eLearning 15 mins 0 LBI_5 To be …" at bounding box center [737, 357] width 1474 height 715
click at [1069, 449] on div "Launch eLearning module Edit No recorded learning" at bounding box center [1042, 280] width 205 height 351
click at [1062, 448] on div "Launch eLearning module Edit No recorded learning" at bounding box center [1042, 280] width 205 height 351
drag, startPoint x: 362, startPoint y: 146, endPoint x: 386, endPoint y: 42, distance: 107.0
click at [362, 146] on div "Lexus Brand Induction: 5. The Lexus Experience eLearning 15 mins 0 LBI_5 To be …" at bounding box center [737, 357] width 1474 height 715
